Goal: Check status: Check status

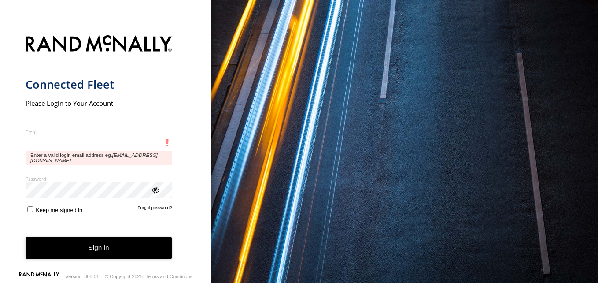
click at [53, 143] on input "Email" at bounding box center [99, 143] width 147 height 16
paste input "**********"
type input "**********"
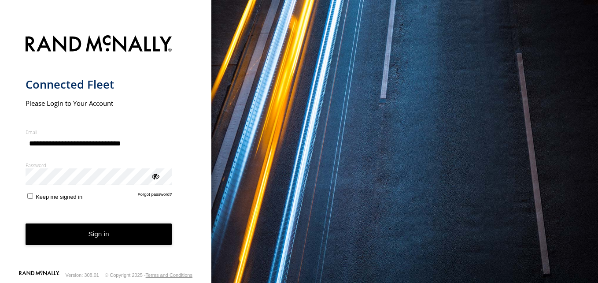
click at [49, 198] on span "Keep me signed in" at bounding box center [59, 196] width 47 height 7
click at [92, 236] on button "Sign in" at bounding box center [99, 234] width 147 height 22
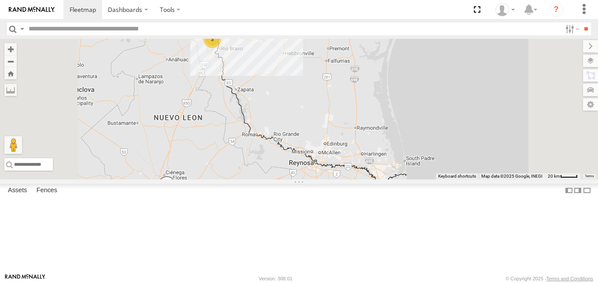
drag, startPoint x: 314, startPoint y: 199, endPoint x: 356, endPoint y: 126, distance: 84.2
click at [356, 126] on div "RJ081 RJ053 RJ059 5 3" at bounding box center [299, 109] width 598 height 141
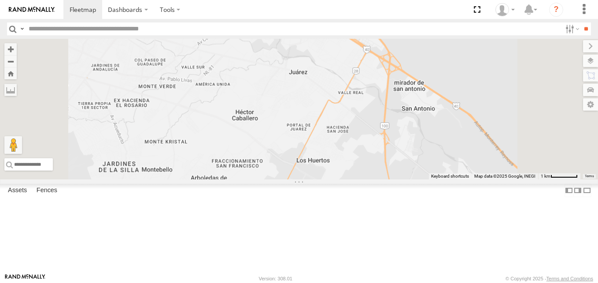
drag, startPoint x: 345, startPoint y: 95, endPoint x: 346, endPoint y: 141, distance: 46.3
click at [346, 134] on div "RJ081 RJ053 RJ059" at bounding box center [299, 109] width 598 height 141
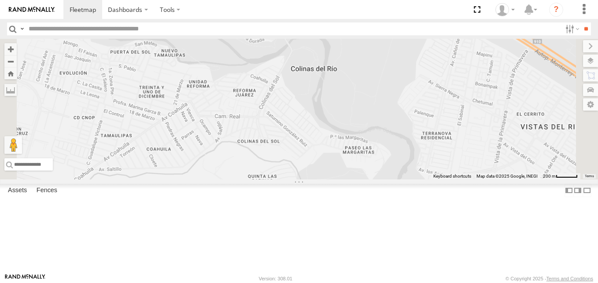
drag, startPoint x: 343, startPoint y: 98, endPoint x: 347, endPoint y: 167, distance: 69.7
click at [347, 163] on div "RJ081 RJ053 RJ059" at bounding box center [299, 109] width 598 height 141
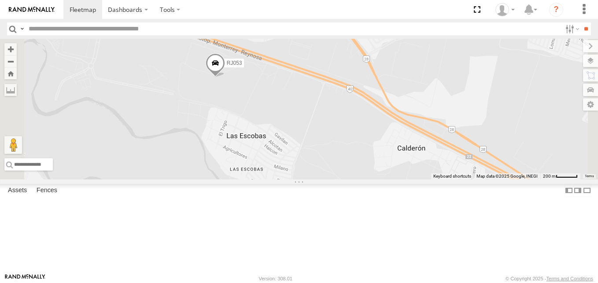
click at [225, 77] on span at bounding box center [215, 65] width 19 height 24
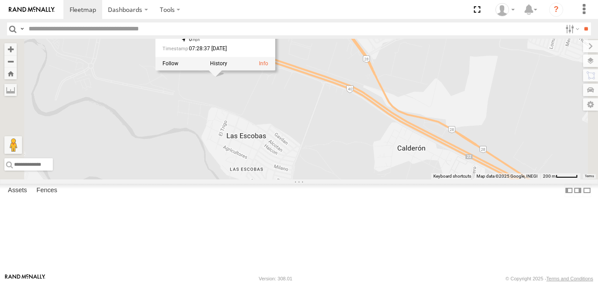
click at [419, 81] on div "RJ081 RJ053 RJ059 RJ053 100 LOGISTICS Guadalupe Guadalupe 25.68296 , -100.13275…" at bounding box center [299, 109] width 598 height 141
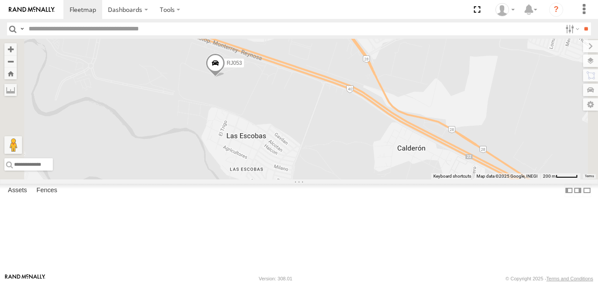
scroll to position [59, 0]
